Goal: Transaction & Acquisition: Purchase product/service

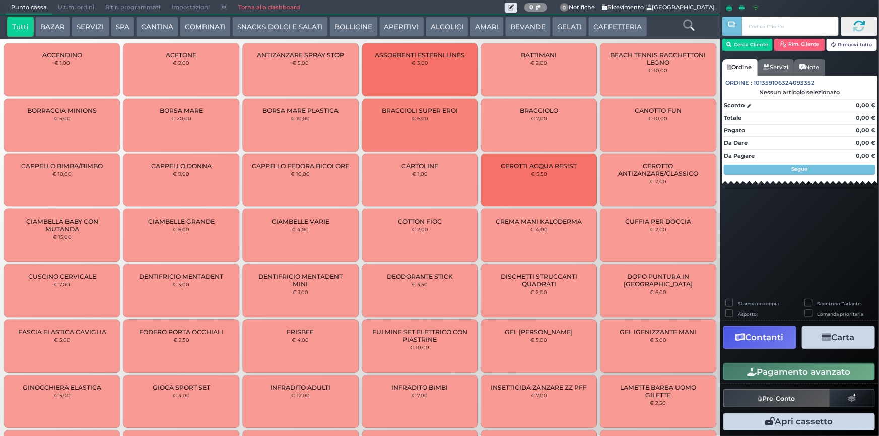
click at [527, 25] on button "BEVANDE" at bounding box center [527, 27] width 45 height 20
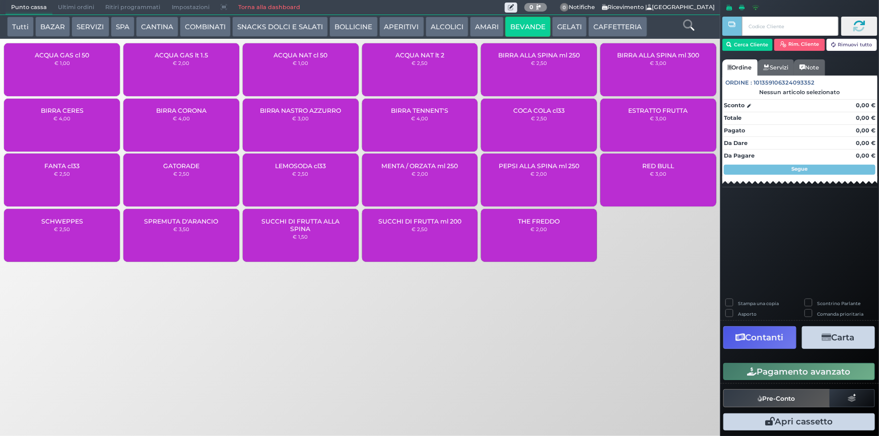
click at [60, 56] on span "ACQUA GAS cl 50" at bounding box center [62, 55] width 54 height 8
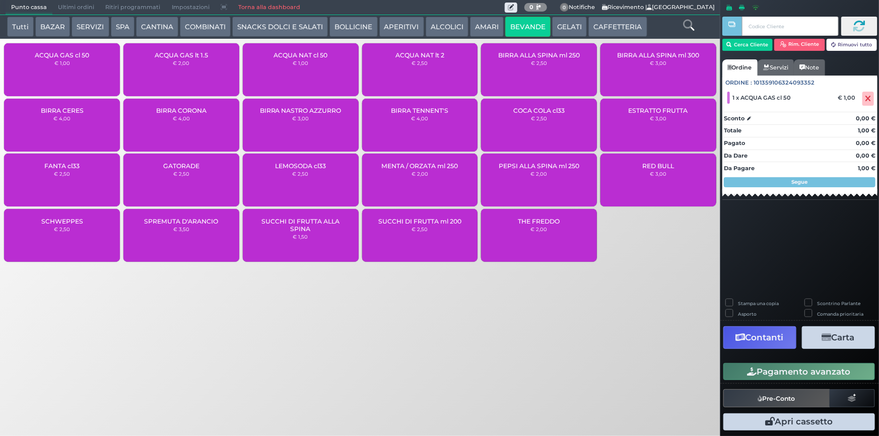
click at [793, 373] on button "Pagamento avanzato" at bounding box center [799, 371] width 152 height 17
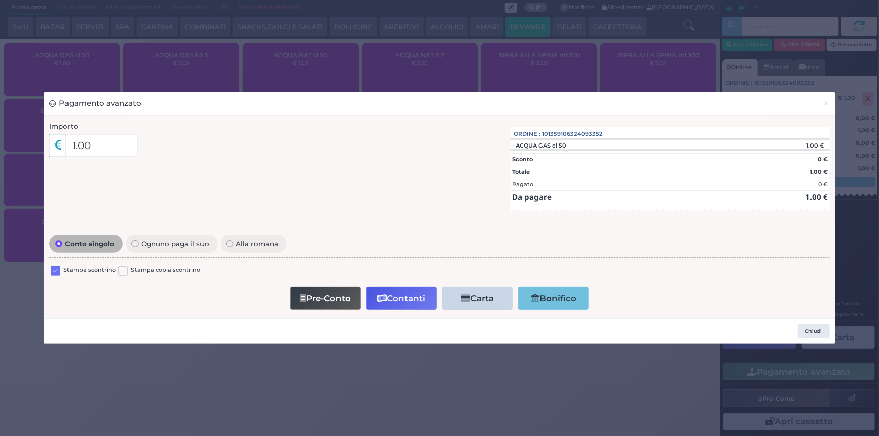
click at [53, 271] on label at bounding box center [56, 271] width 10 height 10
click at [0, 0] on input "checkbox" at bounding box center [0, 0] width 0 height 0
click at [387, 298] on button "Contanti" at bounding box center [401, 298] width 70 height 23
